Goal: Information Seeking & Learning: Learn about a topic

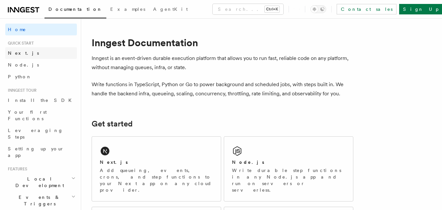
click at [23, 56] on link "Next.js" at bounding box center [41, 53] width 72 height 12
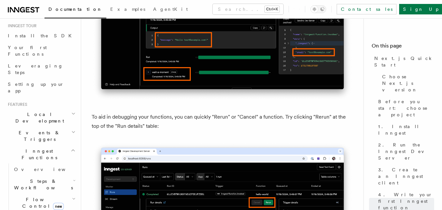
scroll to position [65, 0]
click at [71, 147] on icon "button" at bounding box center [73, 149] width 5 height 5
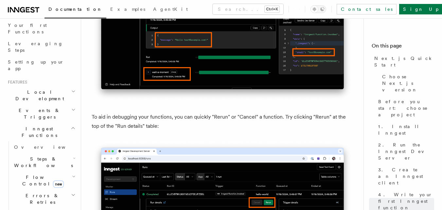
scroll to position [98, 0]
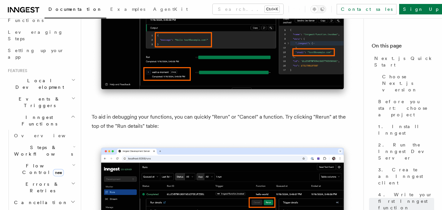
click at [74, 146] on icon "button" at bounding box center [75, 146] width 2 height 1
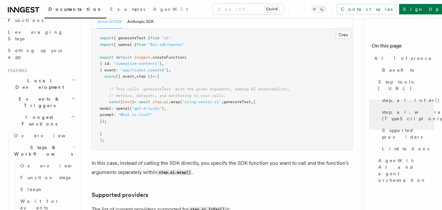
scroll to position [720, 0]
